Goal: Task Accomplishment & Management: Manage account settings

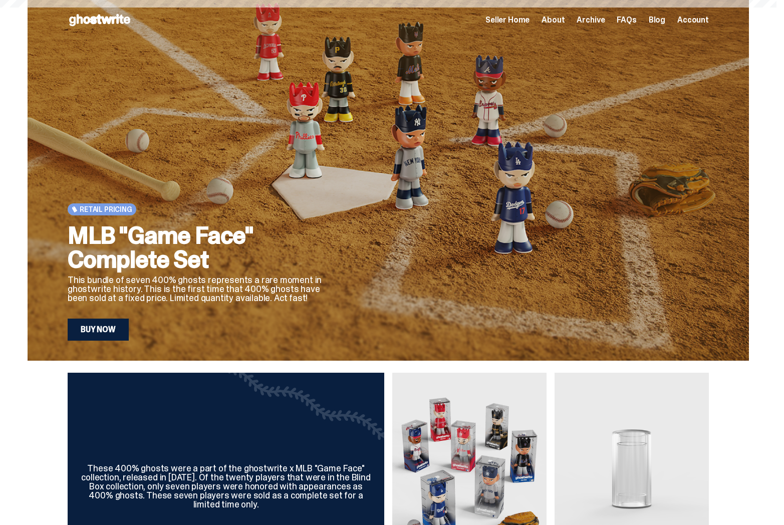
click at [524, 24] on span "Seller Home" at bounding box center [508, 20] width 44 height 8
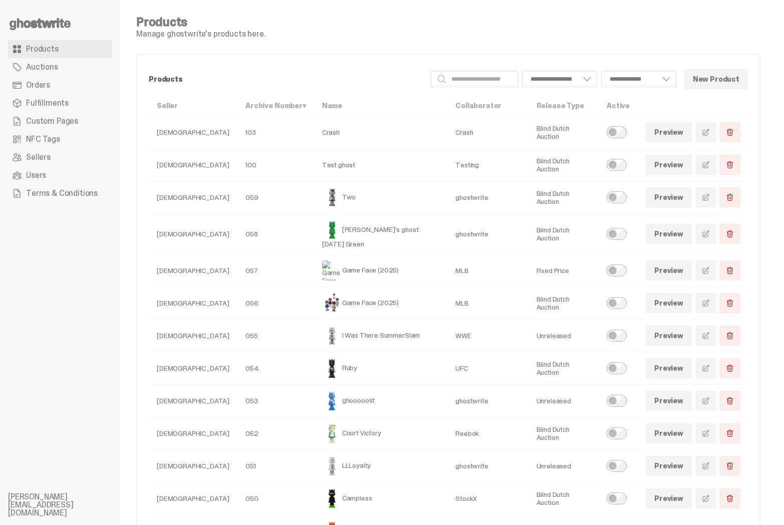
select select
click at [88, 89] on link "Orders" at bounding box center [60, 85] width 104 height 18
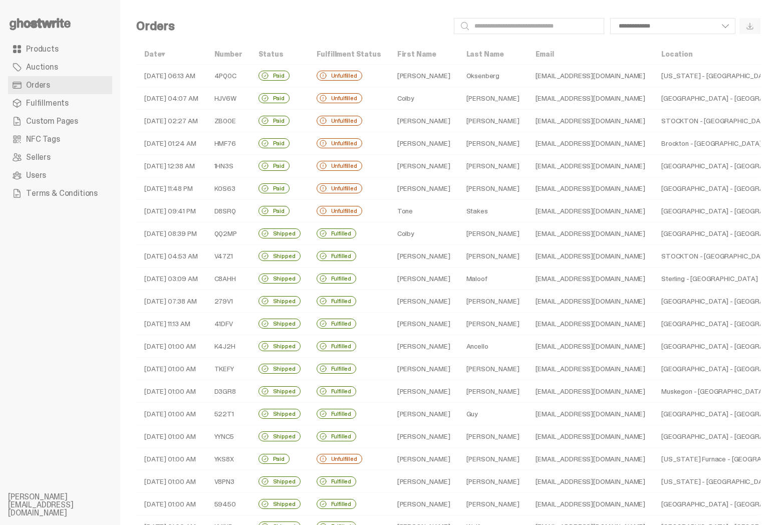
click at [206, 79] on td "08-13-25 06:13 AM" at bounding box center [171, 76] width 70 height 23
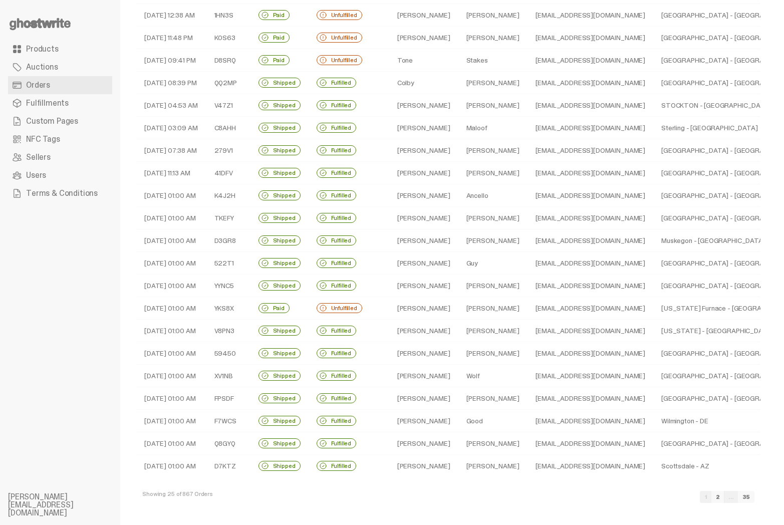
click at [485, 297] on td "Michael" at bounding box center [493, 308] width 69 height 23
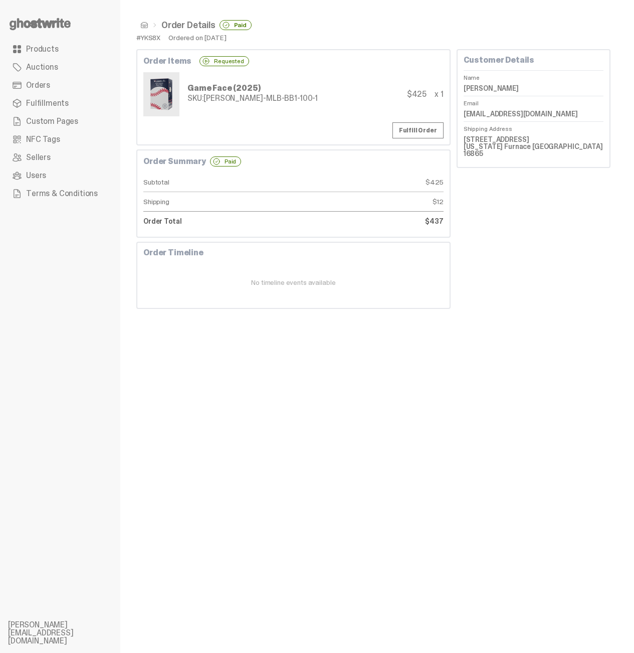
click at [154, 41] on div "#YKS8X" at bounding box center [148, 37] width 24 height 7
copy div "YKS8X"
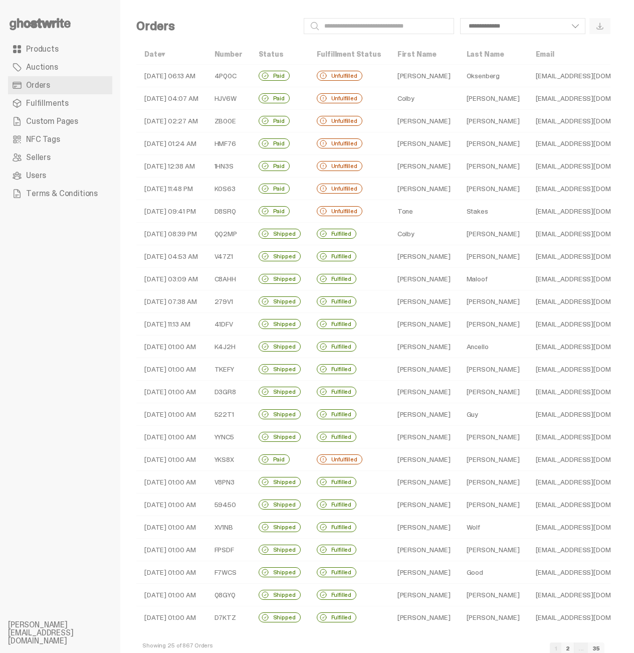
scroll to position [31, 0]
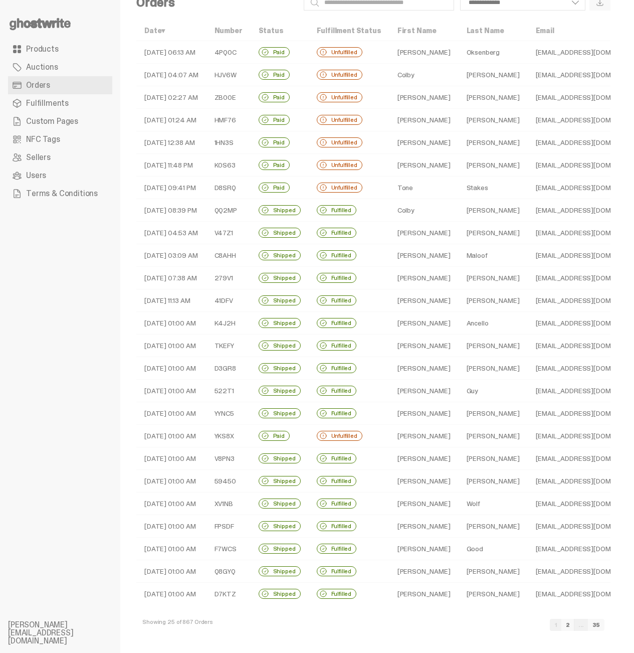
click at [201, 432] on td "08-09-25 01:00 AM" at bounding box center [171, 435] width 70 height 23
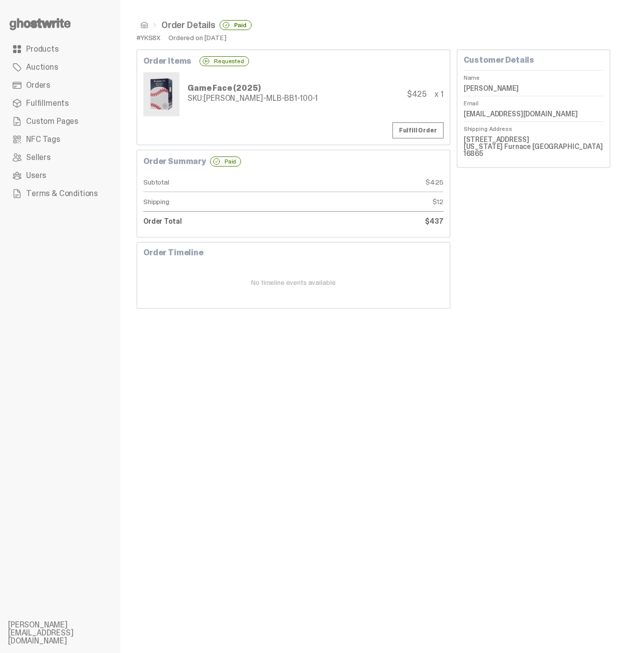
click at [154, 38] on div "#YKS8X" at bounding box center [148, 37] width 24 height 7
copy div "YKS8X"
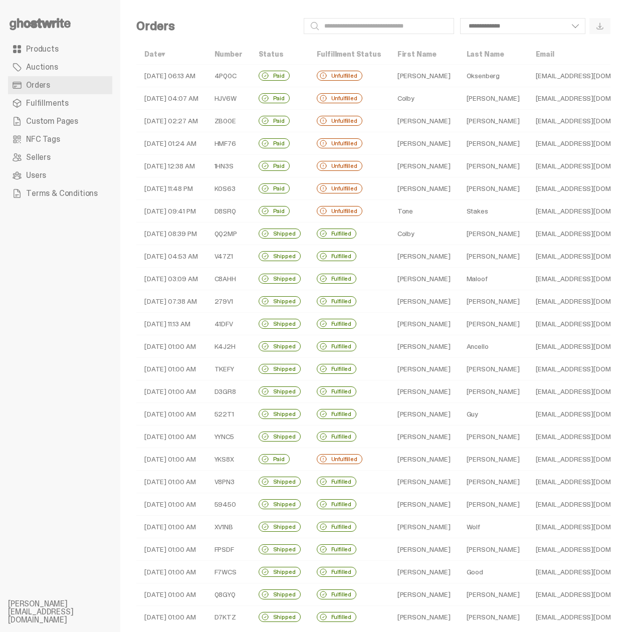
click at [174, 213] on td "08-12-25 09:41 PM" at bounding box center [171, 211] width 70 height 23
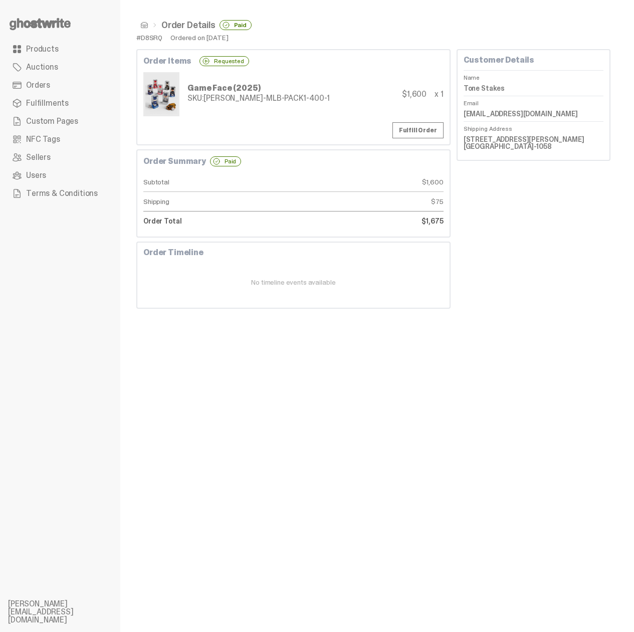
click at [151, 34] on div "#D8SRQ" at bounding box center [149, 37] width 26 height 7
copy div "D8SRQ"
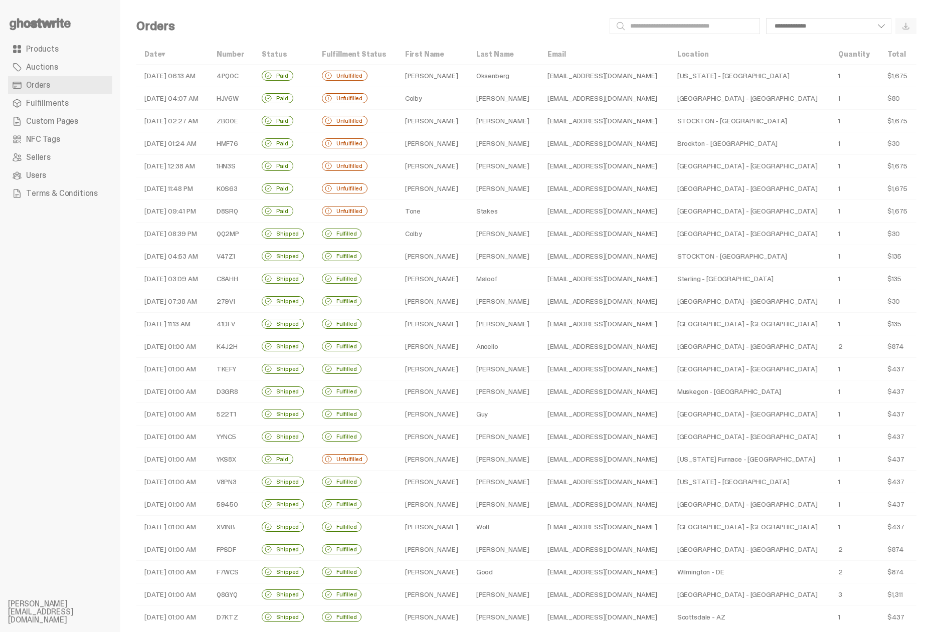
click at [784, 144] on td "$30" at bounding box center [897, 143] width 37 height 23
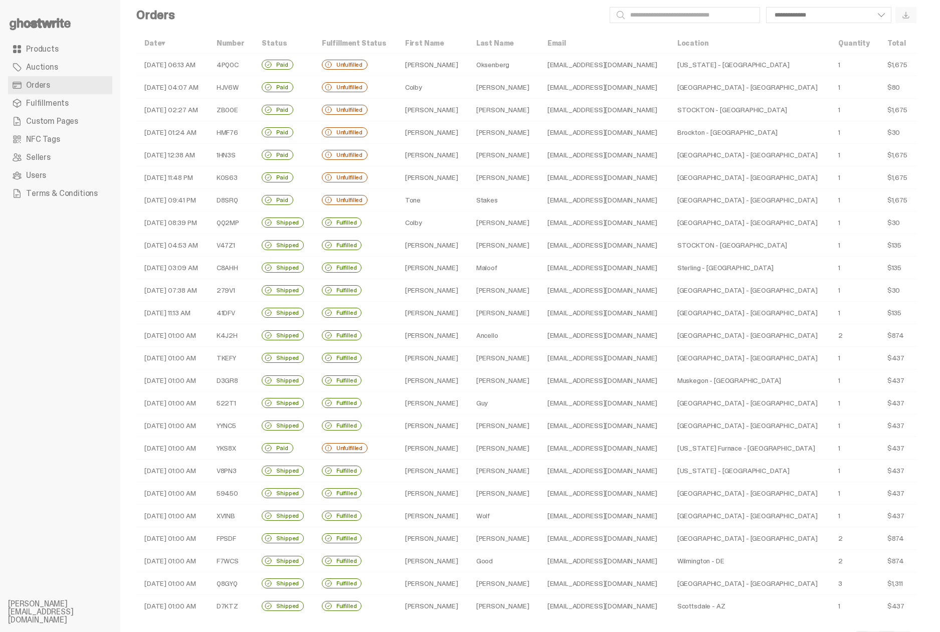
scroll to position [52, 0]
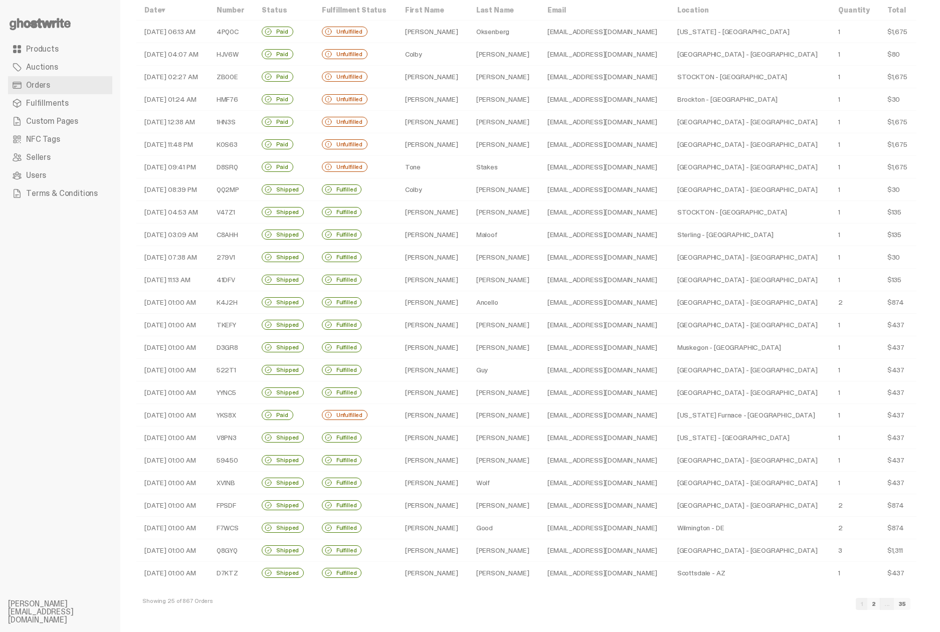
click at [784, 525] on link "2" at bounding box center [873, 604] width 13 height 12
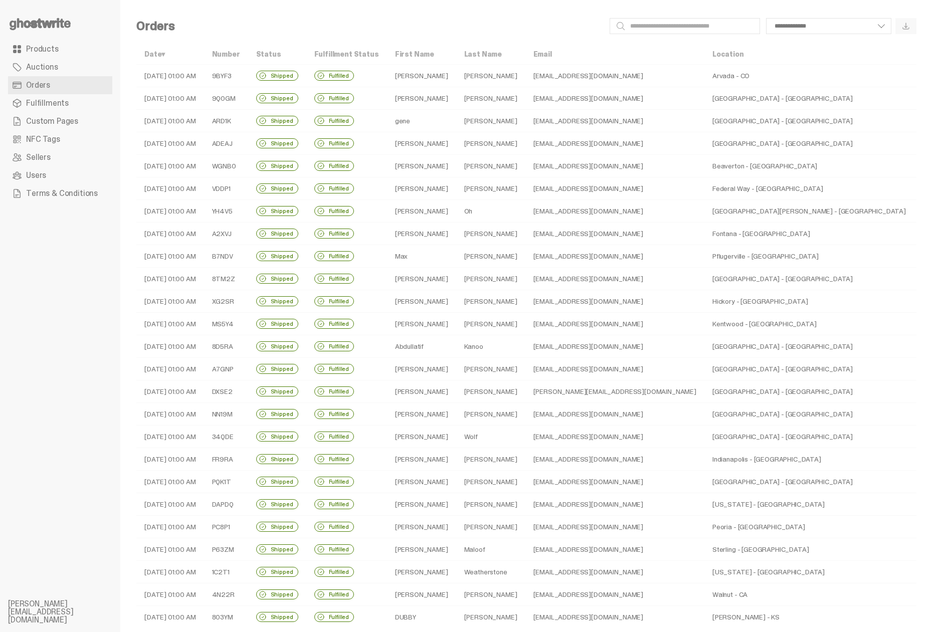
scroll to position [52, 0]
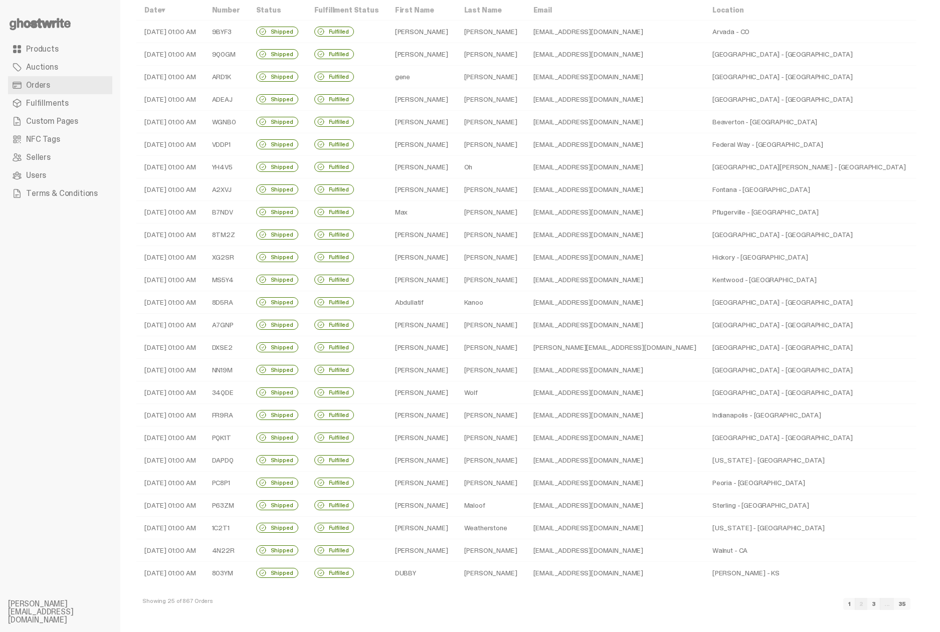
click at [784, 525] on link "3" at bounding box center [873, 604] width 13 height 12
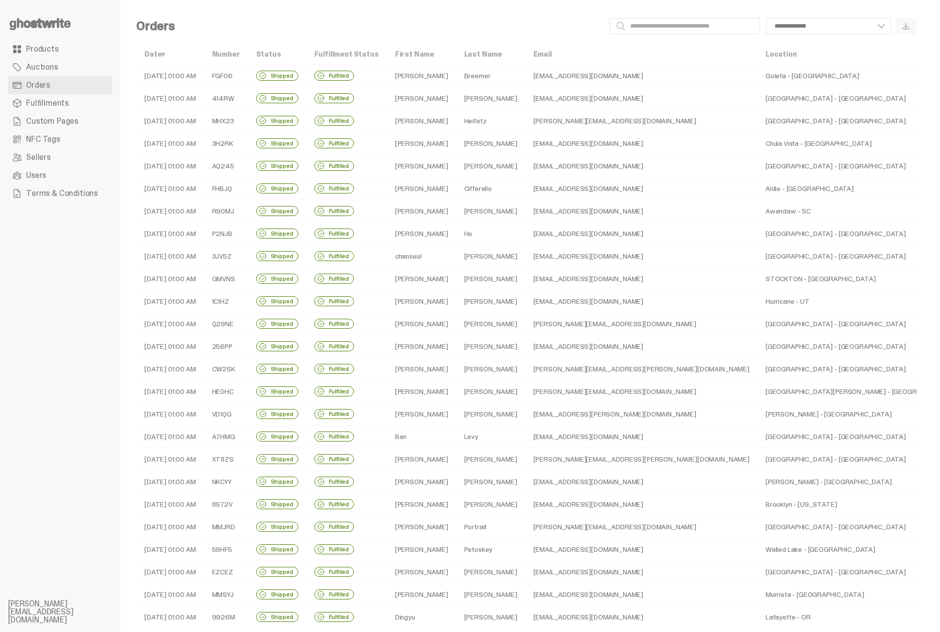
scroll to position [52, 0]
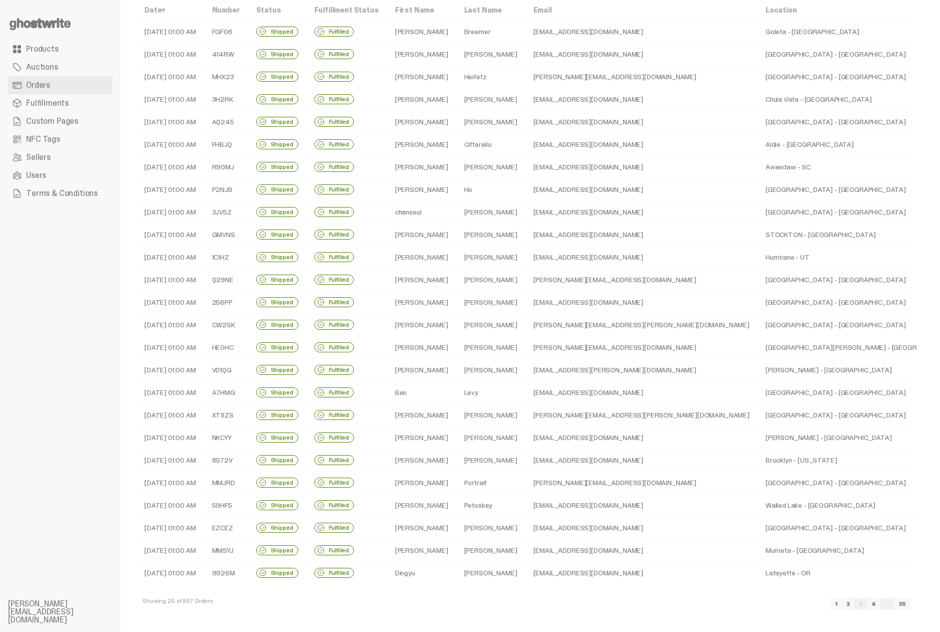
click at [784, 525] on link "4" at bounding box center [874, 604] width 14 height 12
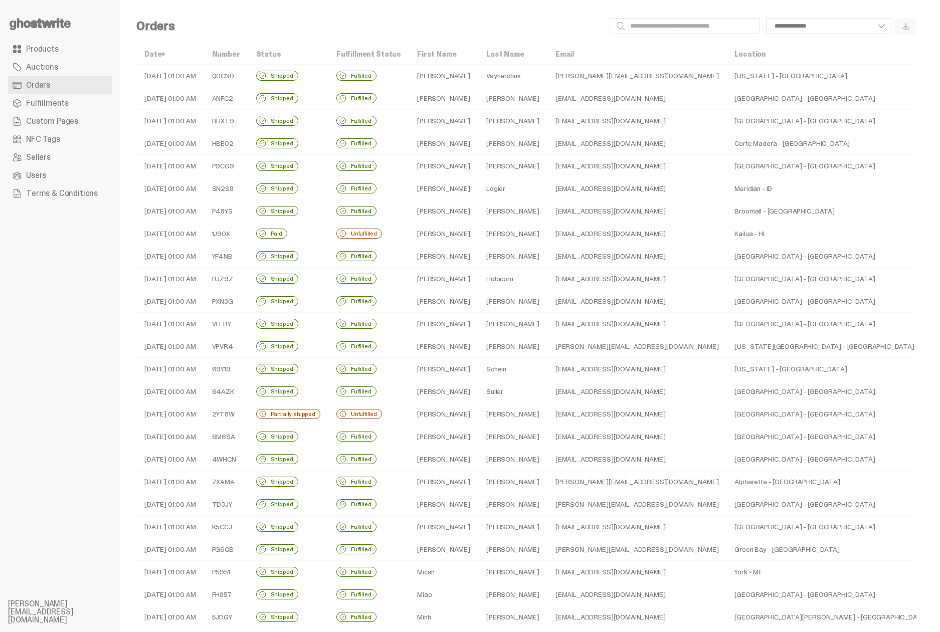
click at [536, 419] on td "Grover" at bounding box center [512, 414] width 69 height 23
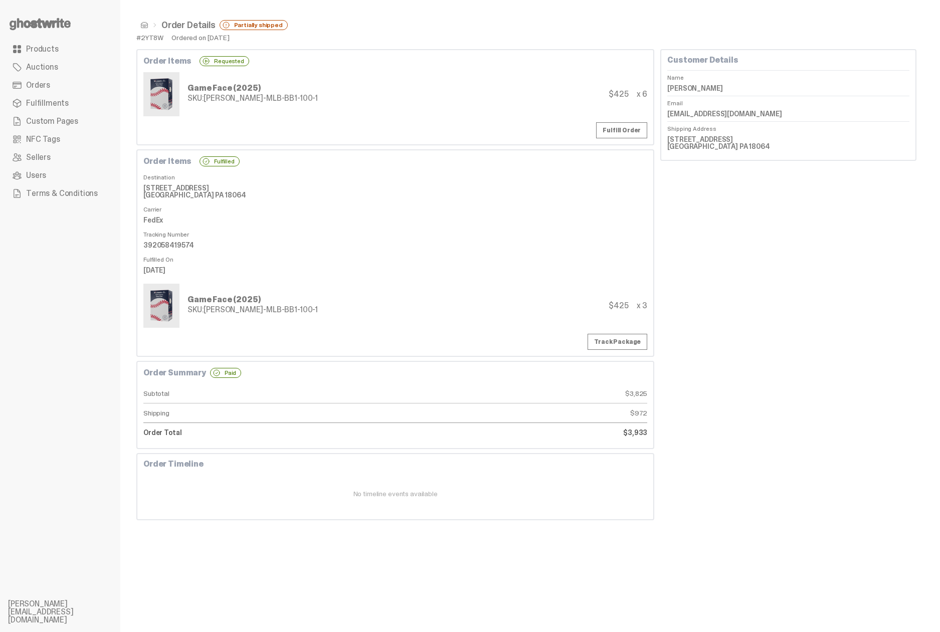
click at [775, 346] on div "Customer Details Name Christopher Grover Email cggrover@gmail.com Shipping Addr…" at bounding box center [788, 284] width 256 height 471
click at [784, 424] on div "Customer Details Name Christopher Grover Email cggrover@gmail.com Shipping Addr…" at bounding box center [788, 284] width 256 height 471
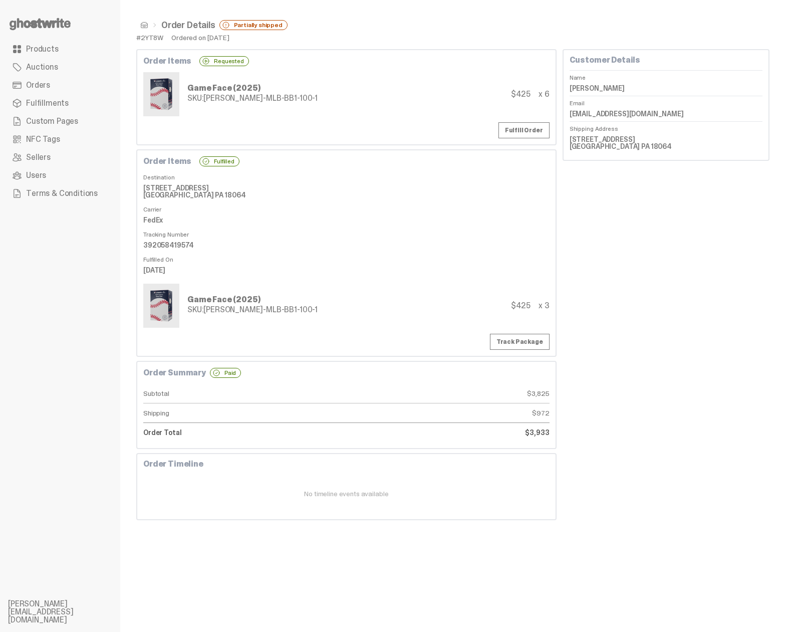
click at [716, 314] on div "Customer Details Name Christopher Grover Email cggrover@gmail.com Shipping Addr…" at bounding box center [666, 284] width 207 height 471
click at [690, 358] on div "Customer Details Name Christopher Grover Email cggrover@gmail.com Shipping Addr…" at bounding box center [666, 284] width 207 height 471
click at [48, 27] on use at bounding box center [40, 24] width 61 height 12
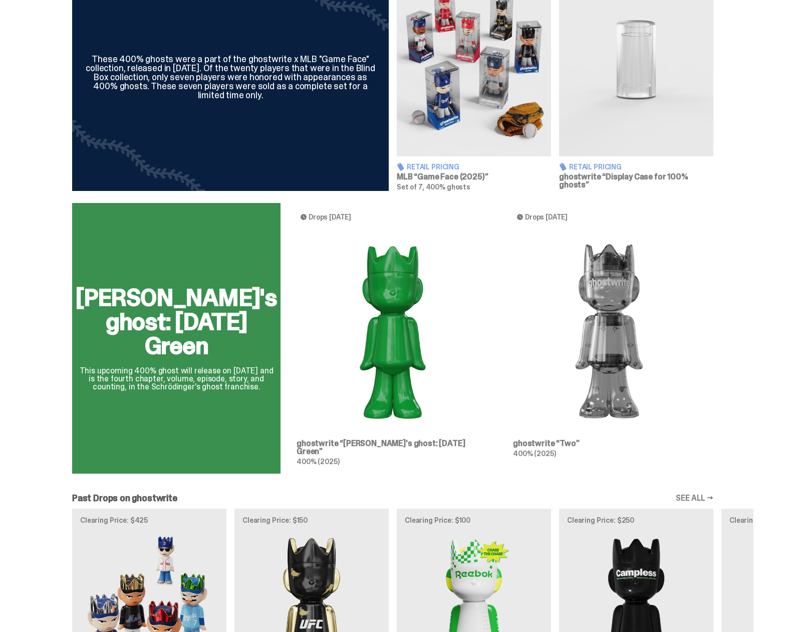
scroll to position [489, 0]
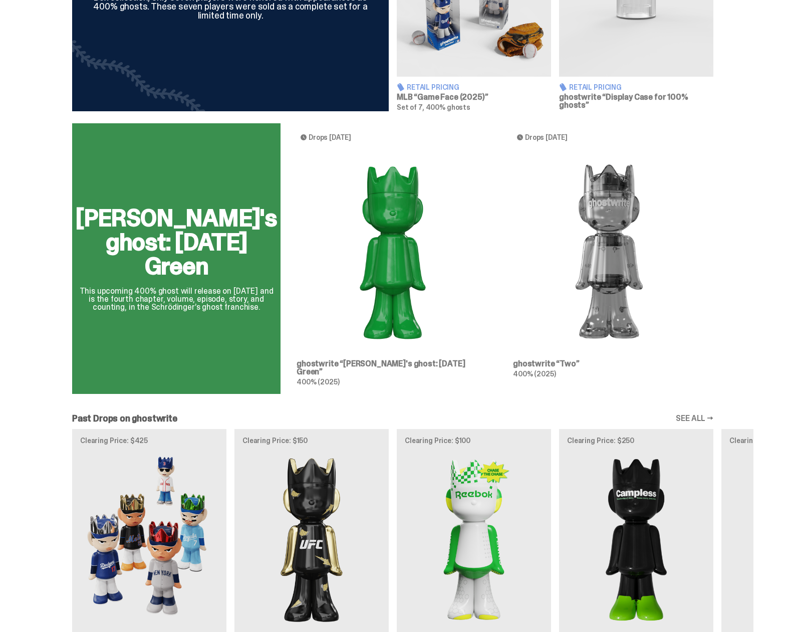
click at [416, 273] on div "[PERSON_NAME]'s ghost: [DATE] Green This upcoming 400% ghost will release on [D…" at bounding box center [393, 262] width 722 height 279
click at [416, 273] on div "Schrödinger's ghost: Sunday Green This upcoming 400% ghost will release on Augu…" at bounding box center [393, 262] width 722 height 279
click at [616, 271] on div "Schrödinger's ghost: Sunday Green This upcoming 400% ghost will release on Augu…" at bounding box center [393, 262] width 722 height 279
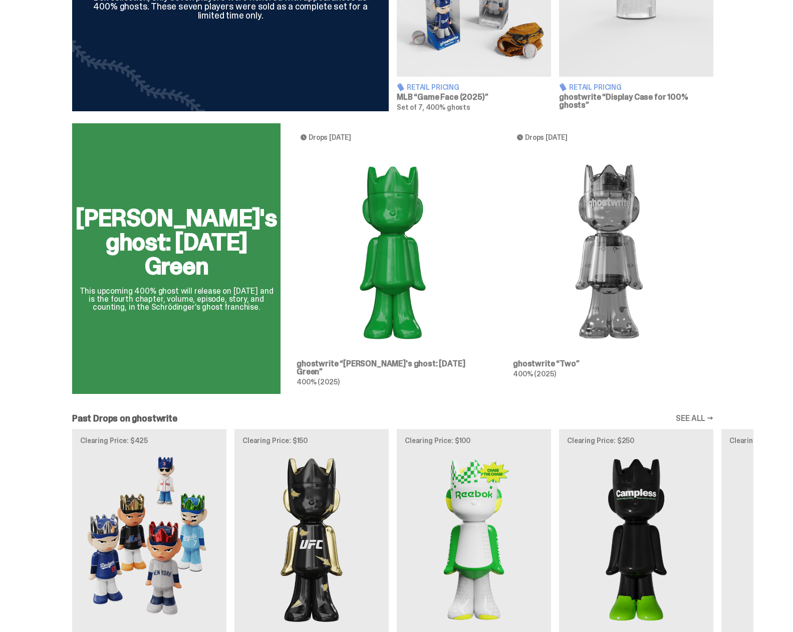
click at [616, 271] on div "Schrödinger's ghost: Sunday Green This upcoming 400% ghost will release on Augu…" at bounding box center [393, 262] width 722 height 279
click at [708, 232] on div "Schrödinger's ghost: Sunday Green This upcoming 400% ghost will release on Augu…" at bounding box center [393, 262] width 722 height 279
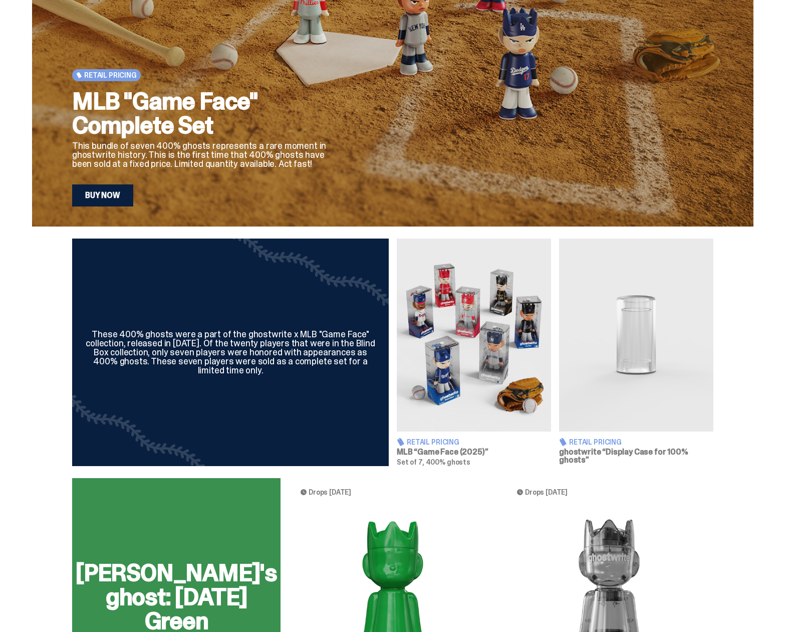
scroll to position [0, 0]
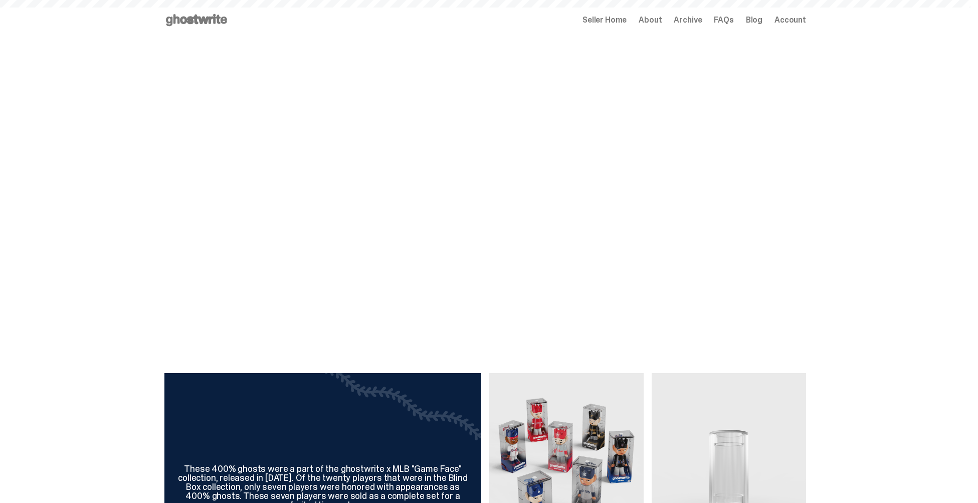
click at [602, 24] on span "Seller Home" at bounding box center [604, 20] width 44 height 8
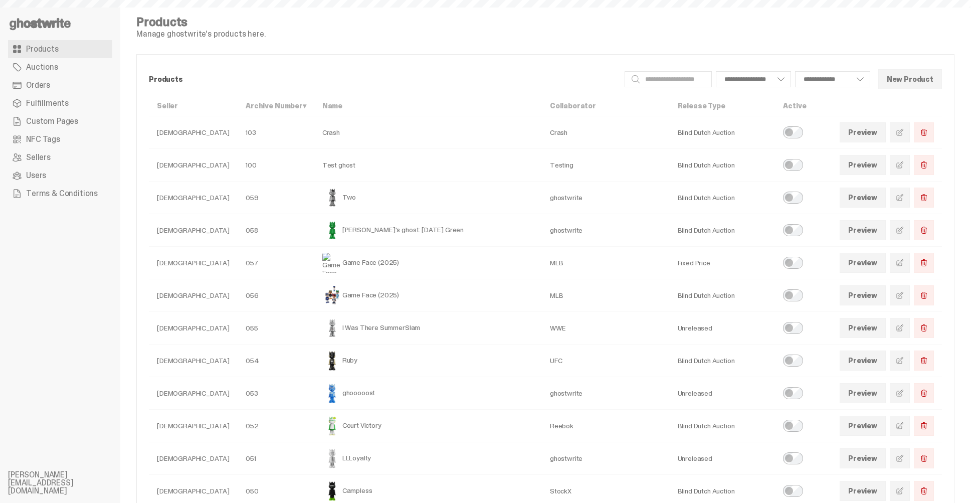
select select
click at [43, 81] on span "Orders" at bounding box center [38, 85] width 24 height 8
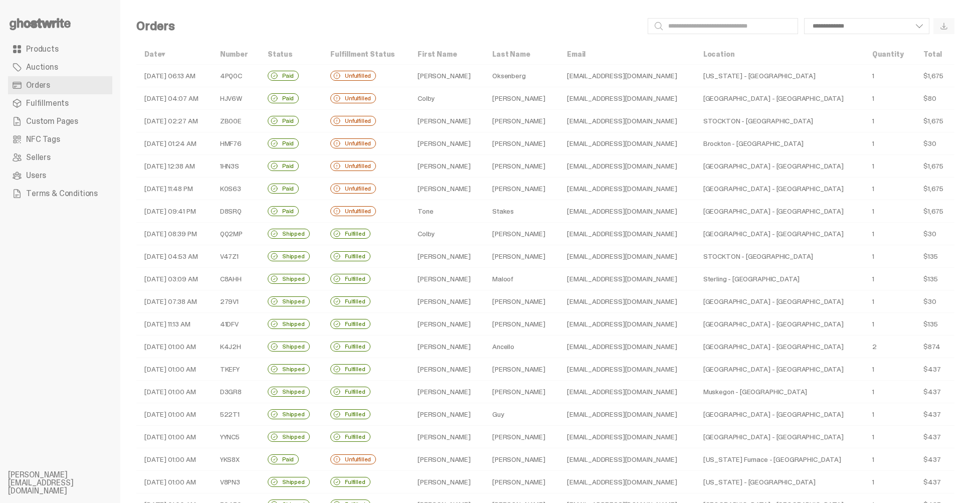
drag, startPoint x: 202, startPoint y: 80, endPoint x: 146, endPoint y: 77, distance: 56.2
click at [146, 77] on td "08-13-25 06:13 AM" at bounding box center [174, 76] width 76 height 23
click at [391, 15] on div "**********" at bounding box center [545, 338] width 850 height 676
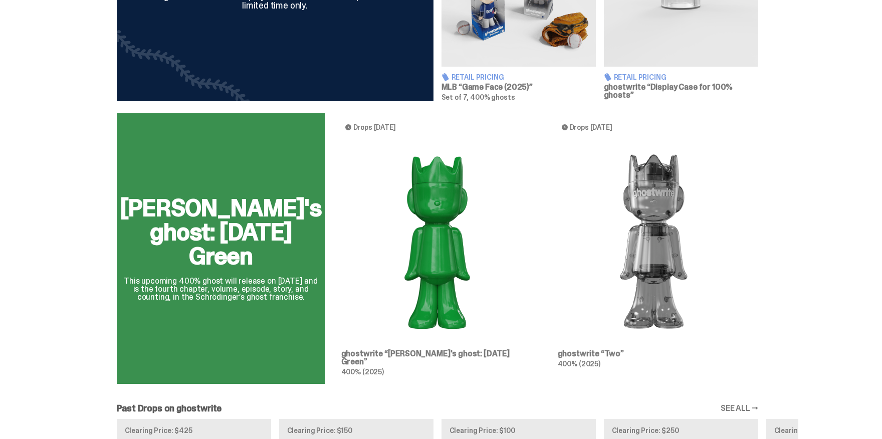
scroll to position [553, 0]
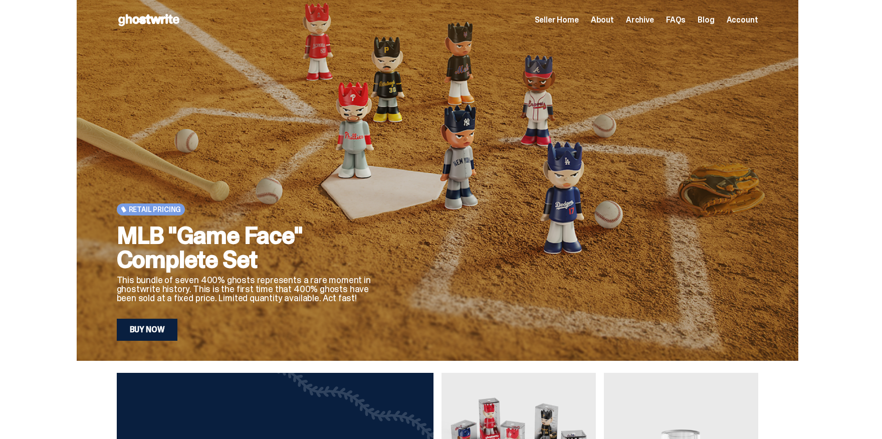
click at [568, 19] on span "Seller Home" at bounding box center [557, 20] width 44 height 8
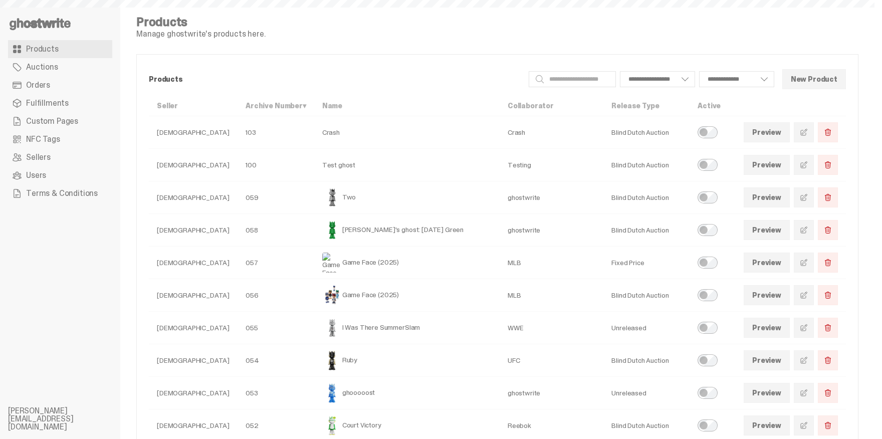
select select
click at [47, 109] on link "Fulfillments" at bounding box center [60, 103] width 104 height 18
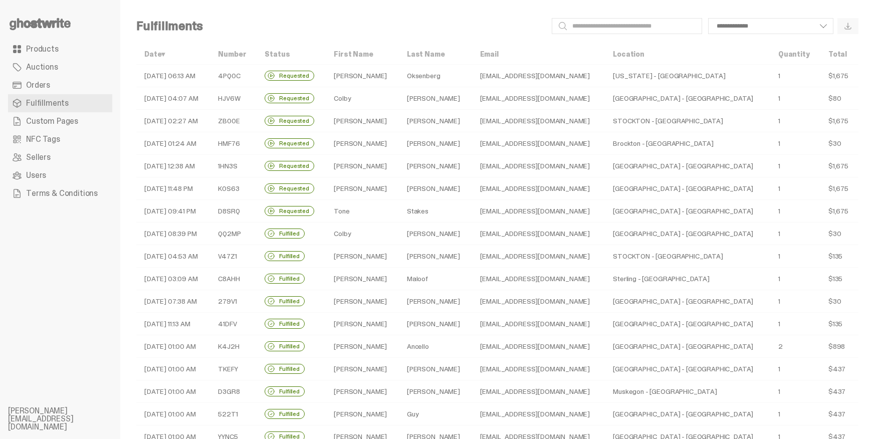
click at [484, 18] on div "**********" at bounding box center [535, 26] width 648 height 20
